Goal: Check status

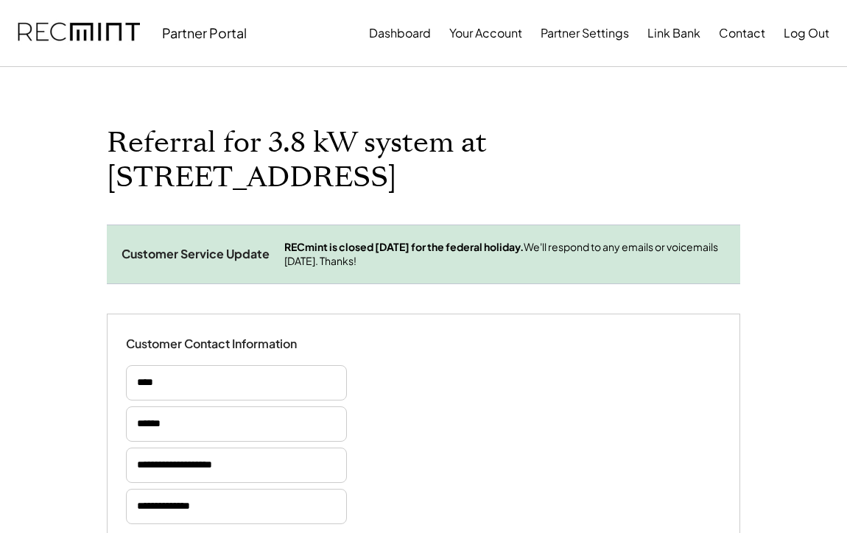
select select "**********"
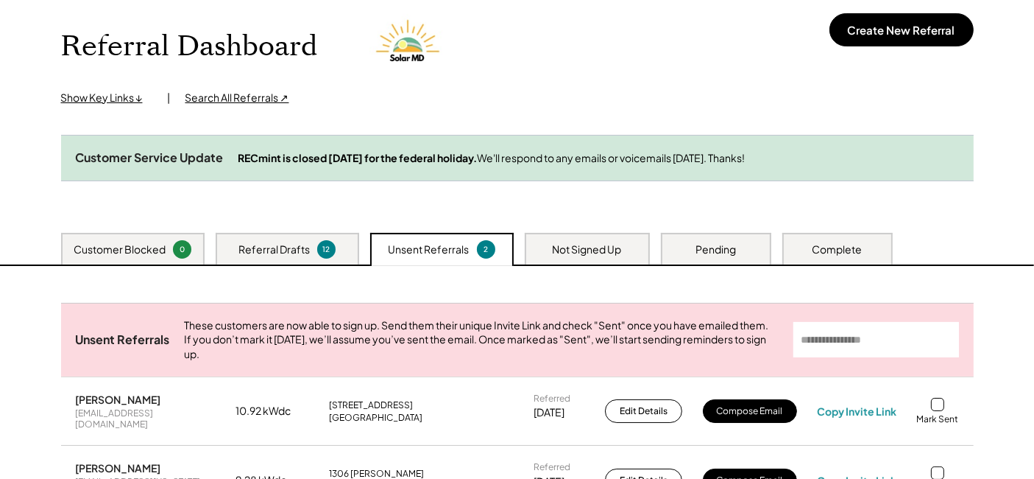
scroll to position [16, 0]
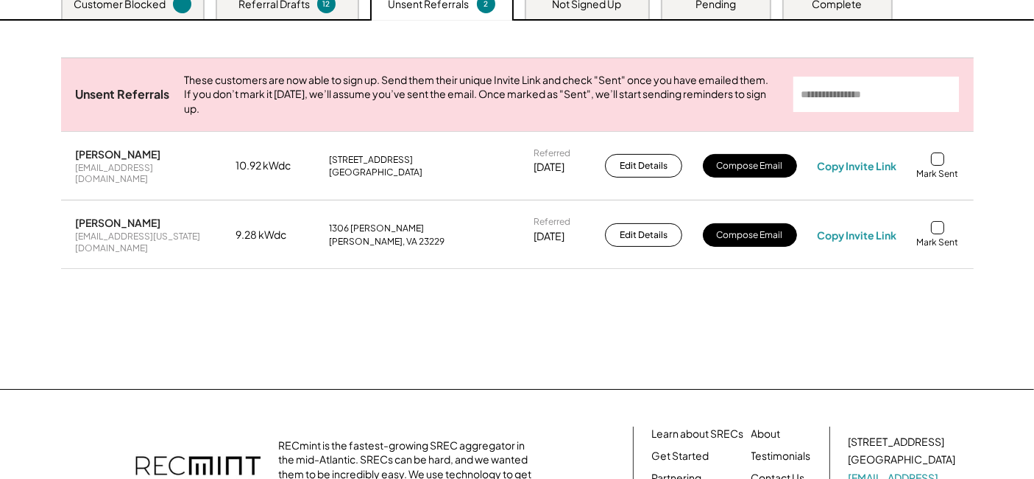
scroll to position [180, 0]
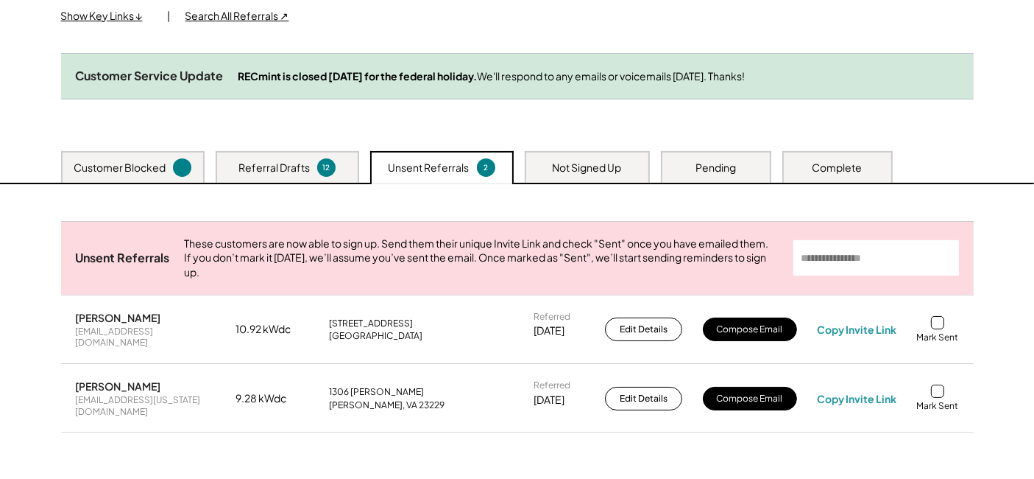
click at [160, 175] on div "Customer Blocked" at bounding box center [120, 167] width 92 height 15
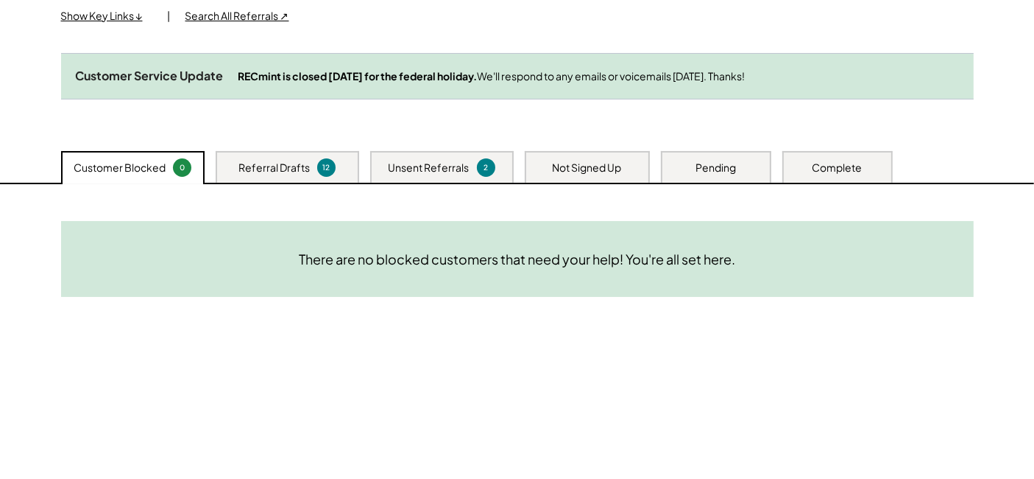
scroll to position [98, 0]
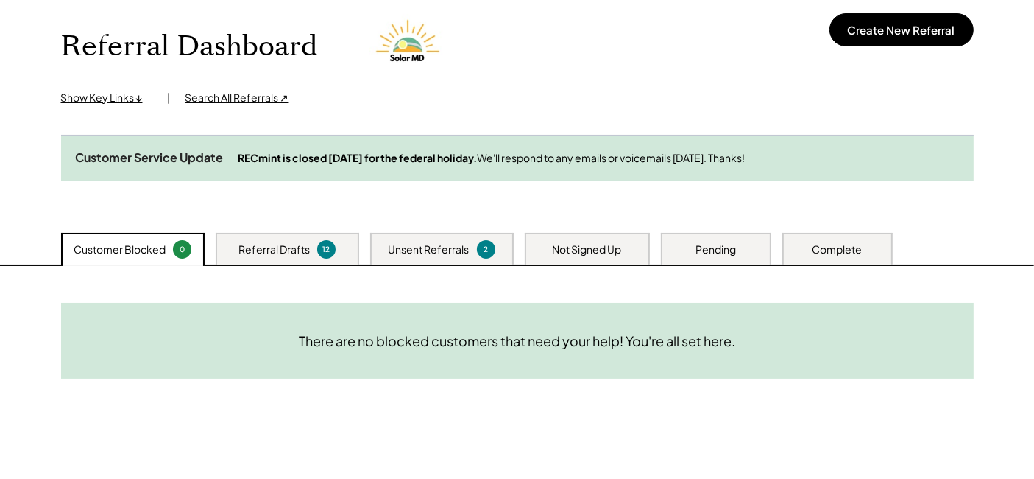
click at [579, 255] on div "Not Signed Up" at bounding box center [587, 249] width 69 height 15
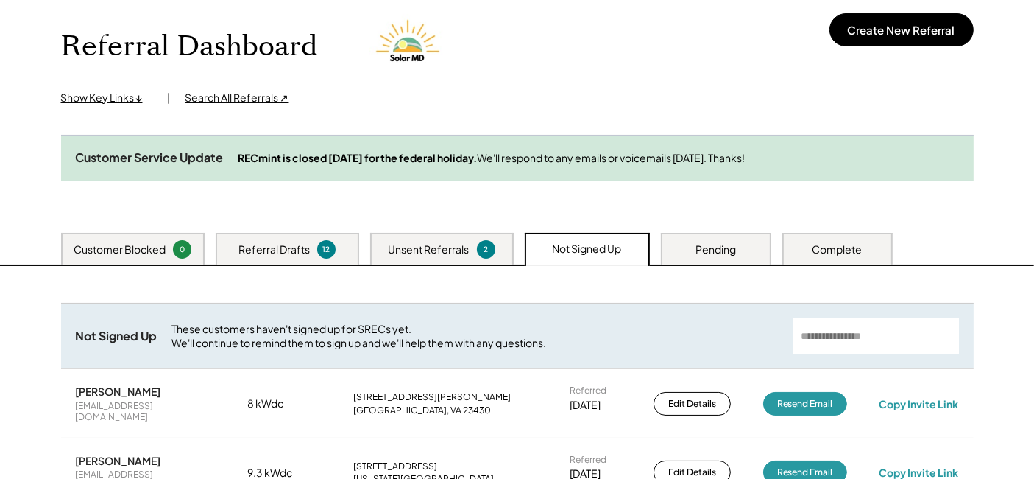
scroll to position [180, 0]
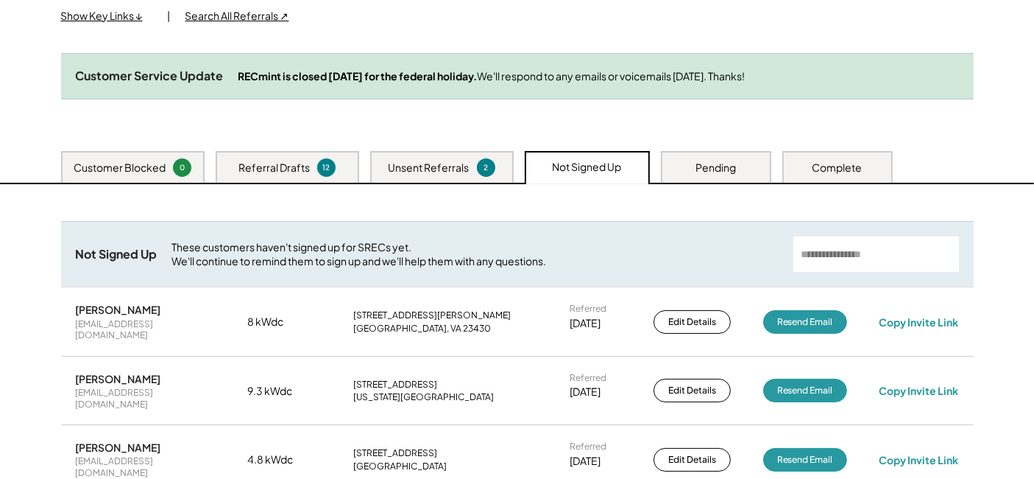
click at [721, 175] on div "Pending" at bounding box center [716, 167] width 40 height 15
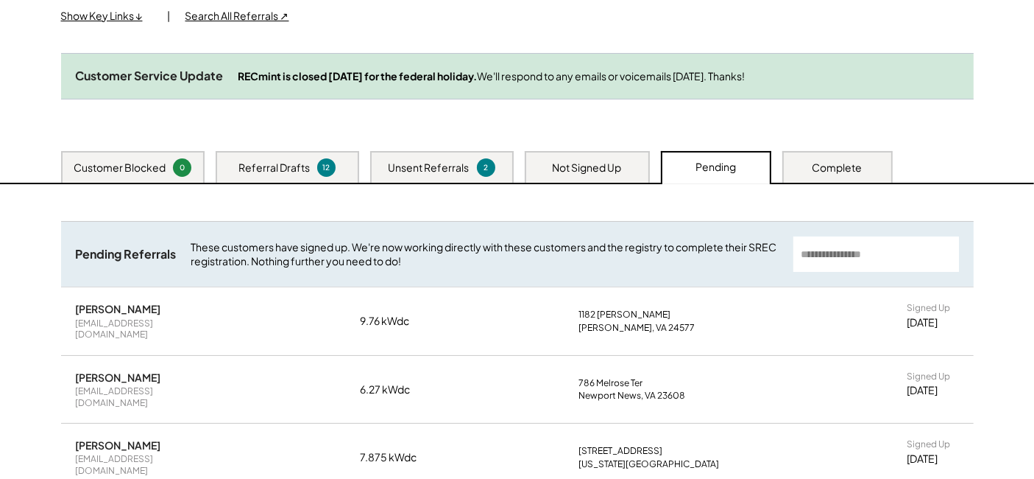
scroll to position [261, 0]
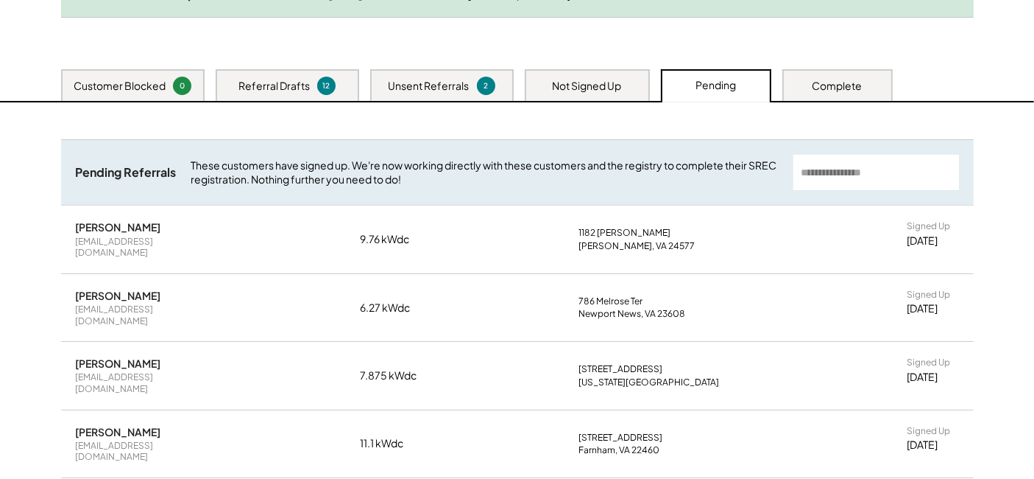
click at [837, 83] on div "Complete" at bounding box center [838, 85] width 110 height 32
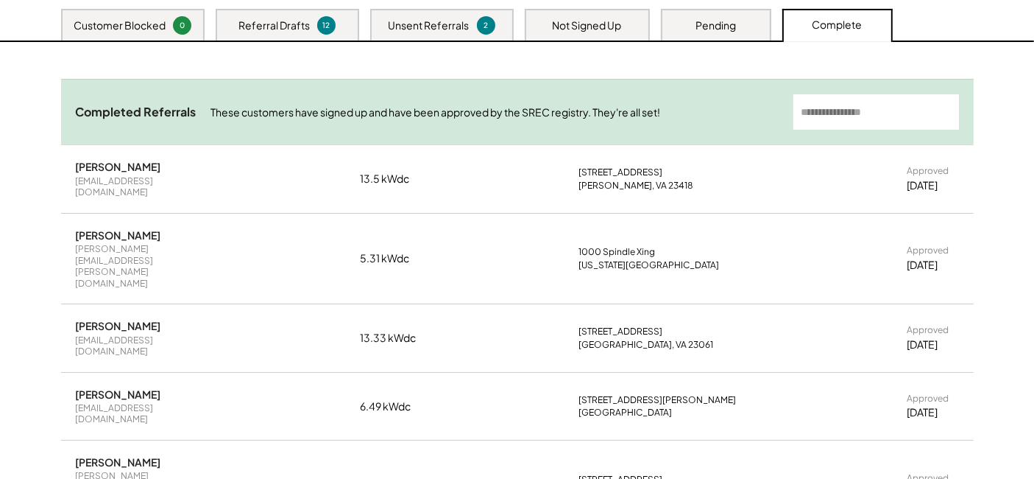
scroll to position [343, 0]
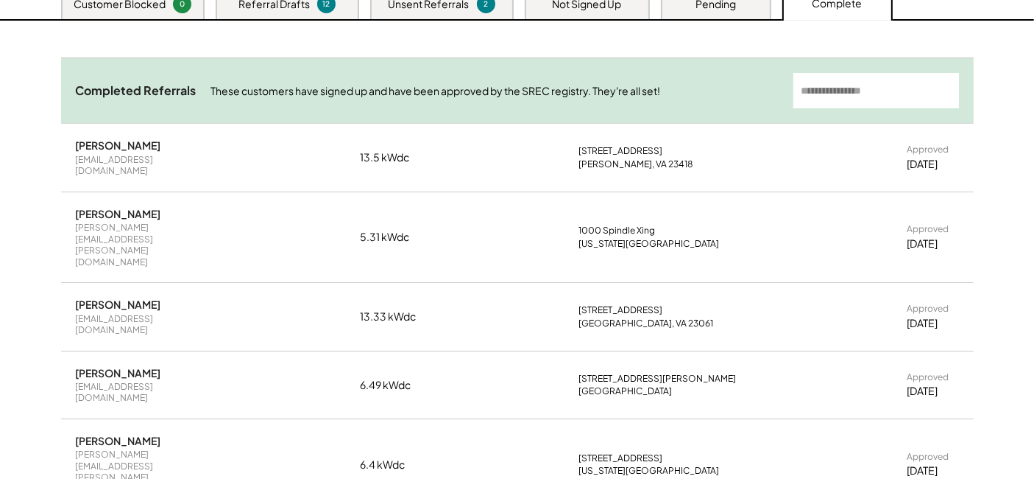
click at [745, 13] on div "Pending" at bounding box center [716, 3] width 110 height 32
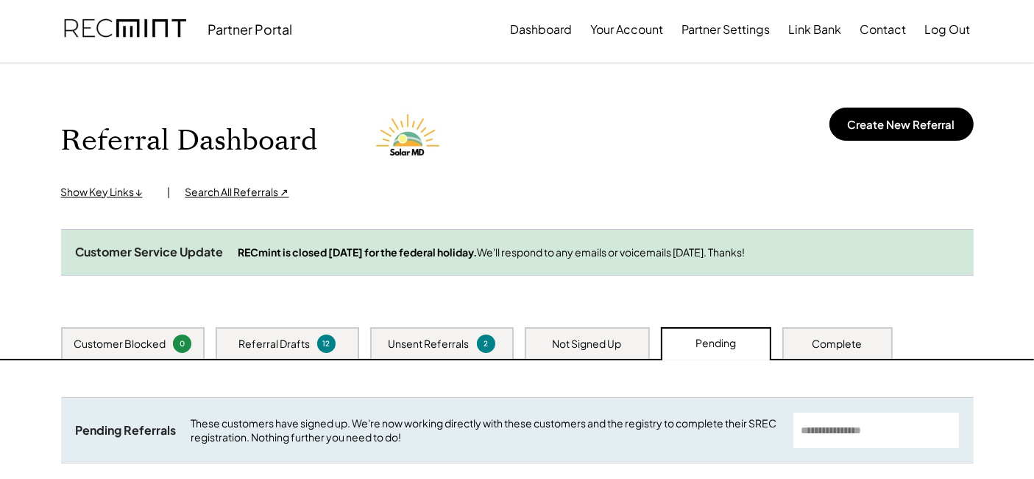
scroll to position [0, 0]
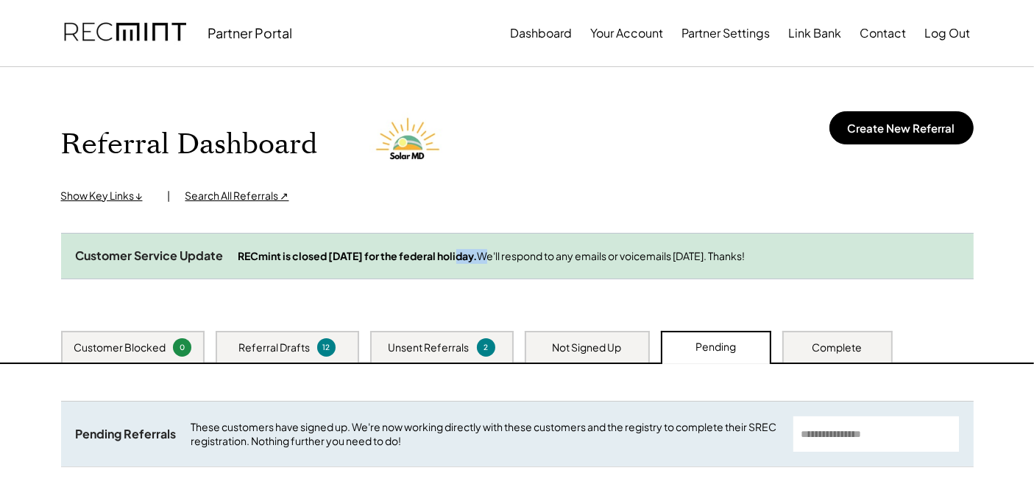
drag, startPoint x: 467, startPoint y: 253, endPoint x: 572, endPoint y: 248, distance: 105.4
click at [572, 249] on div "RECmint is closed [DATE] for the federal holiday. We'll respond to any emails o…" at bounding box center [599, 256] width 721 height 15
click at [303, 258] on strong "RECmint is closed [DATE] for the federal holiday." at bounding box center [358, 255] width 239 height 13
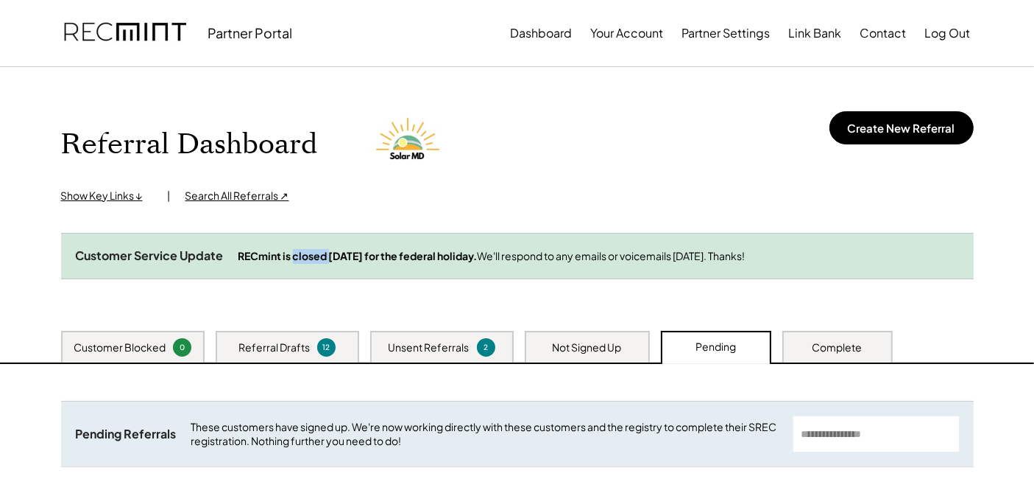
click at [303, 258] on strong "RECmint is closed [DATE] for the federal holiday." at bounding box center [358, 255] width 239 height 13
click at [478, 255] on strong "RECmint is closed [DATE] for the federal holiday." at bounding box center [358, 255] width 239 height 13
